Goal: Task Accomplishment & Management: Use online tool/utility

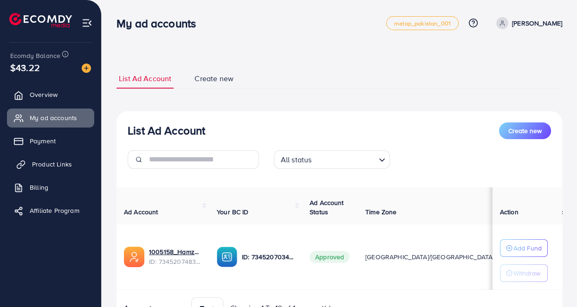
drag, startPoint x: 0, startPoint y: 0, endPoint x: 63, endPoint y: 166, distance: 177.4
click at [63, 166] on span "Product Links" at bounding box center [52, 164] width 40 height 9
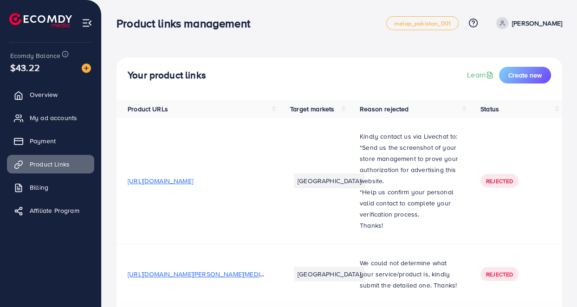
scroll to position [287, 0]
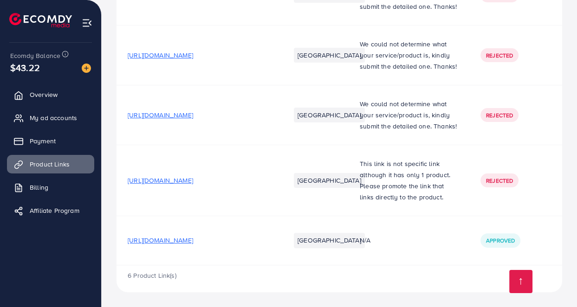
click at [193, 242] on span "https://qqsuxc-ja.myshopify.com/products/manual-vegetable-cutter-slicer-multifu…" at bounding box center [160, 240] width 65 height 9
click at [56, 119] on span "My ad accounts" at bounding box center [55, 117] width 47 height 9
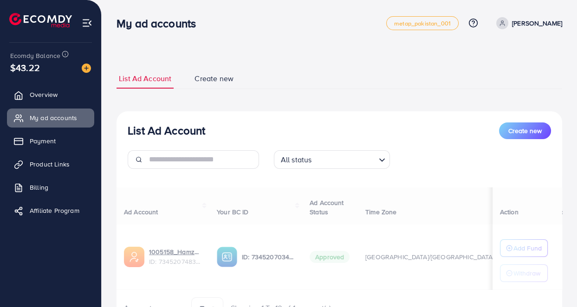
scroll to position [50, 0]
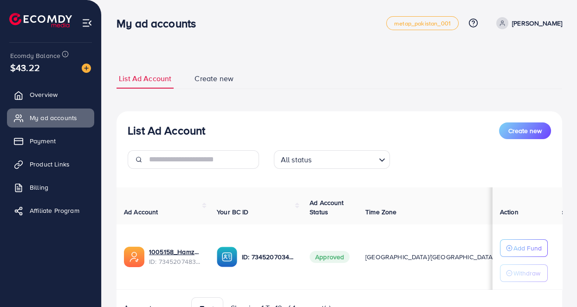
click at [286, 39] on nav "My ad accounts metap_pakistan_001 Help Center Contact Support Plans and Pricing…" at bounding box center [340, 23] width 446 height 33
click at [69, 160] on span "Product Links" at bounding box center [52, 164] width 40 height 9
